Goal: Information Seeking & Learning: Learn about a topic

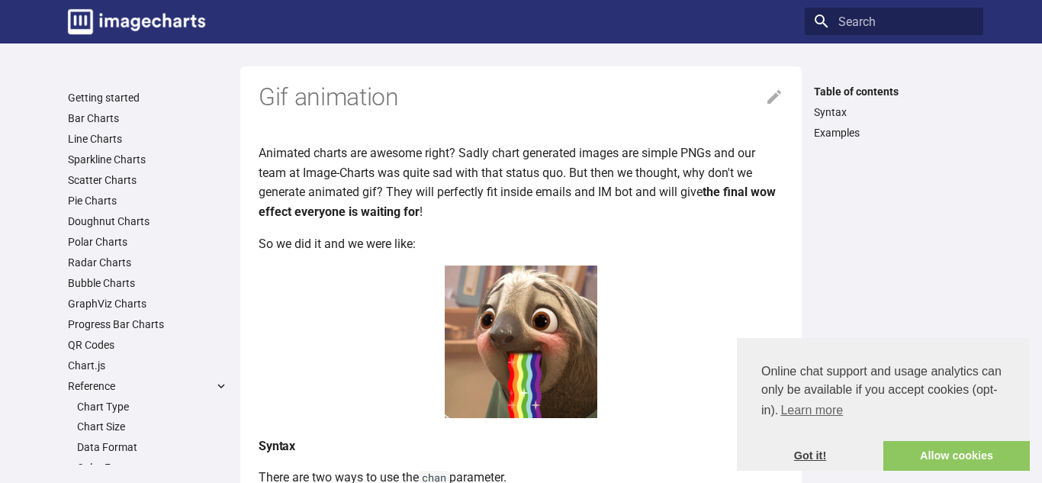
click at [837, 455] on link "Got it!" at bounding box center [810, 456] width 147 height 31
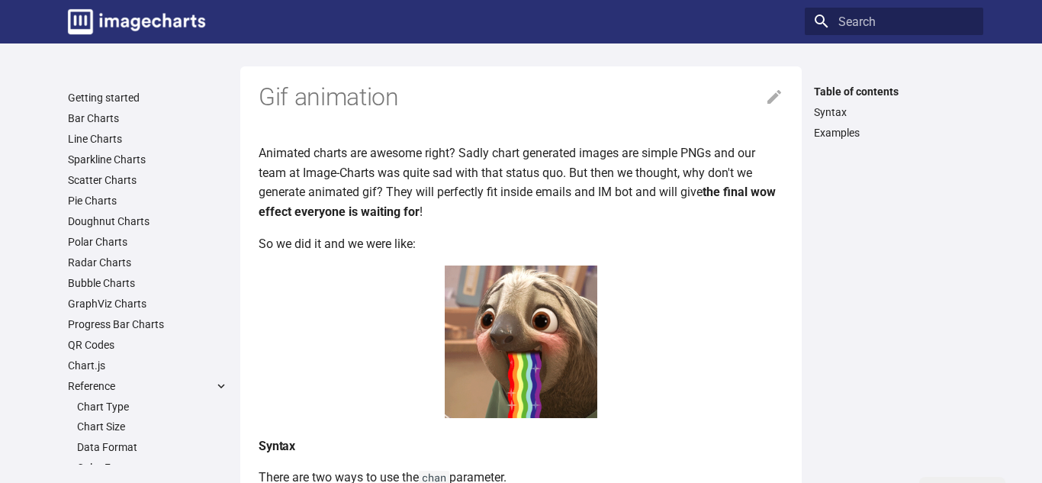
click at [577, 391] on img at bounding box center [521, 342] width 153 height 153
